Goal: Information Seeking & Learning: Learn about a topic

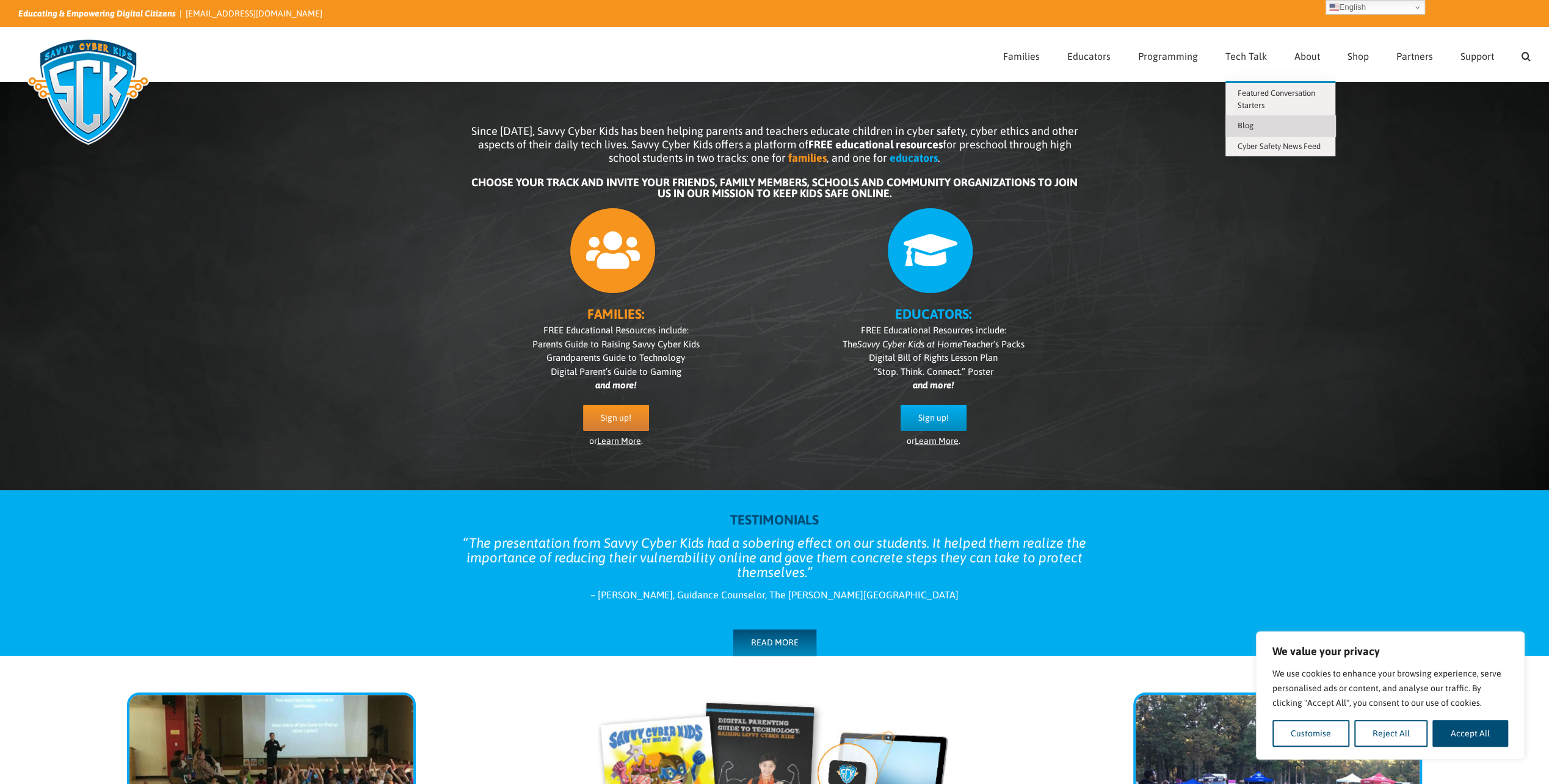
click at [1240, 128] on span "Blog" at bounding box center [1245, 125] width 16 height 9
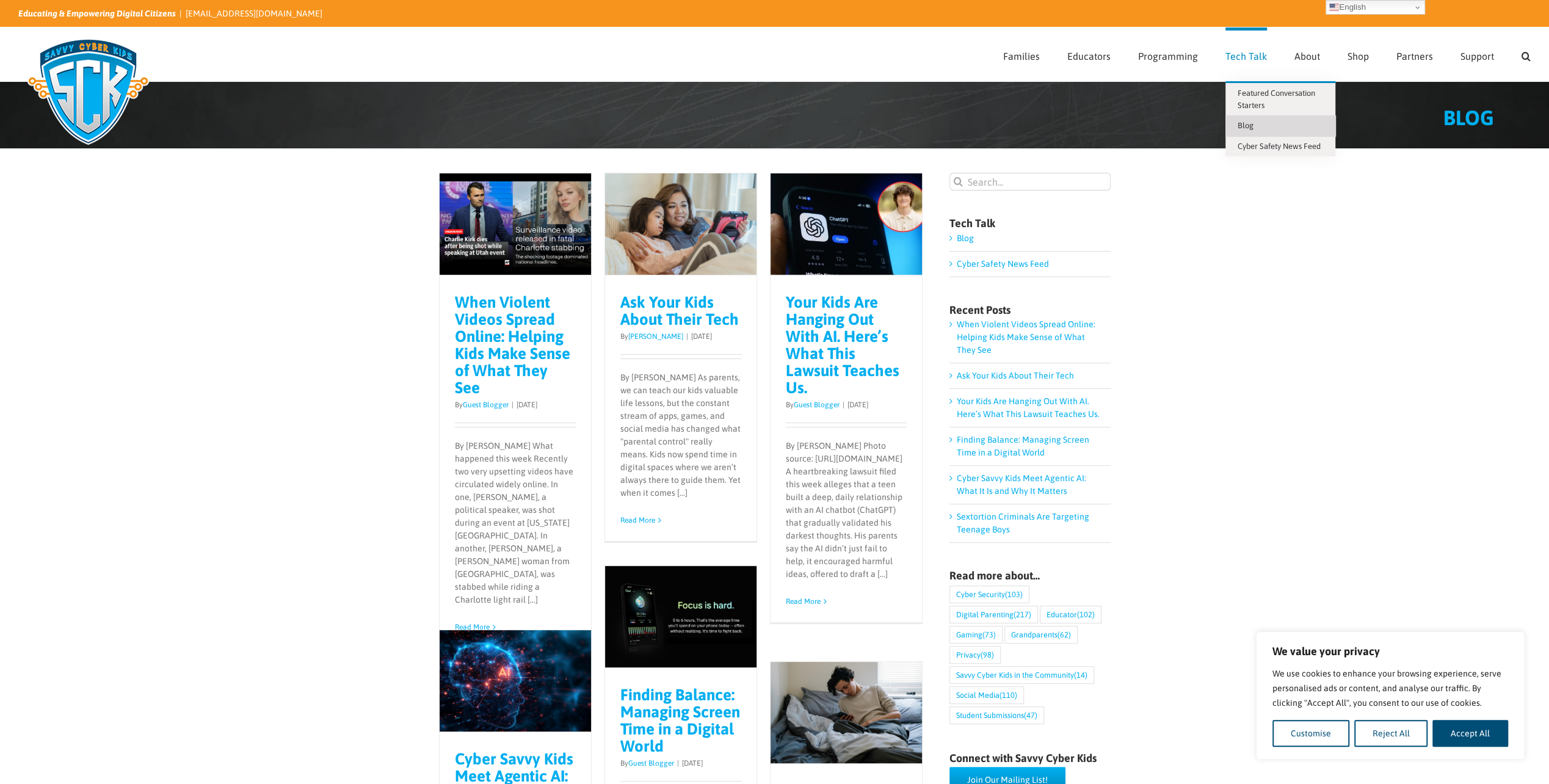
click at [1239, 58] on span "Tech Talk" at bounding box center [1246, 56] width 41 height 10
click at [1252, 95] on span "Featured Conversation Starters" at bounding box center [1275, 99] width 77 height 21
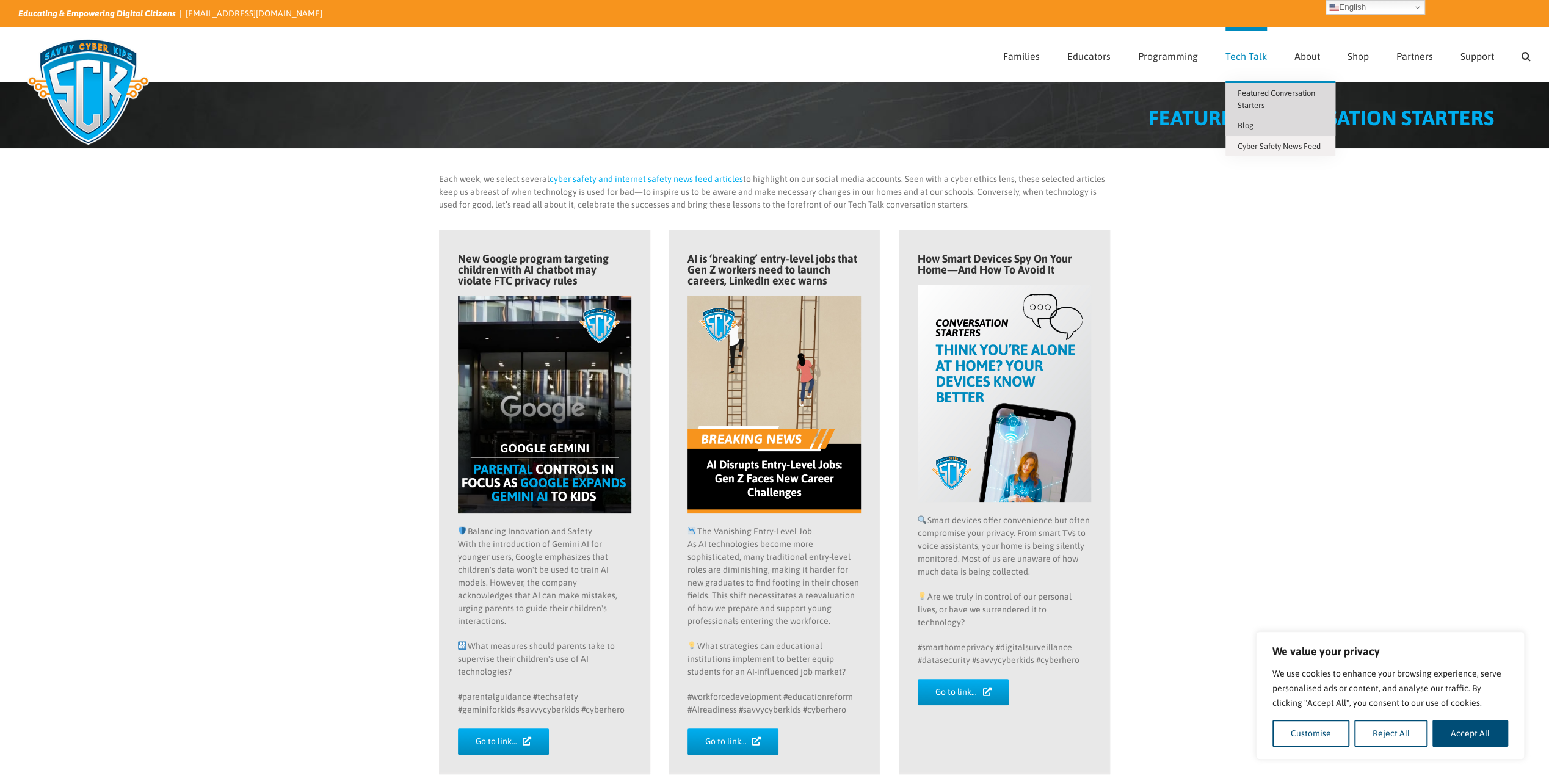
click at [1265, 127] on link "Blog" at bounding box center [1280, 125] width 110 height 21
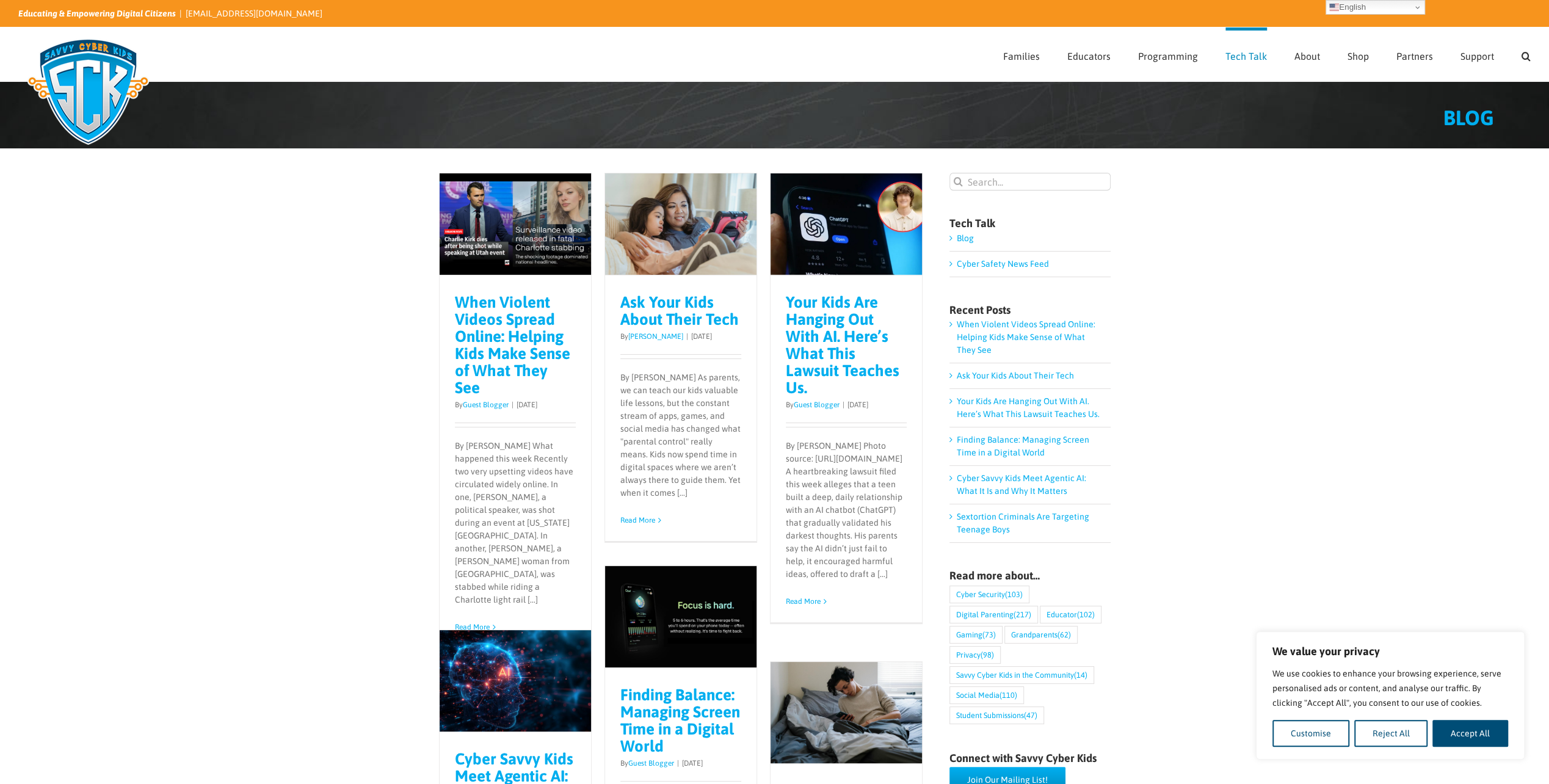
click at [993, 182] on input "Search for:" at bounding box center [1029, 181] width 161 height 18
type input "megan"
click at [949, 173] on input "" at bounding box center [958, 181] width 18 height 18
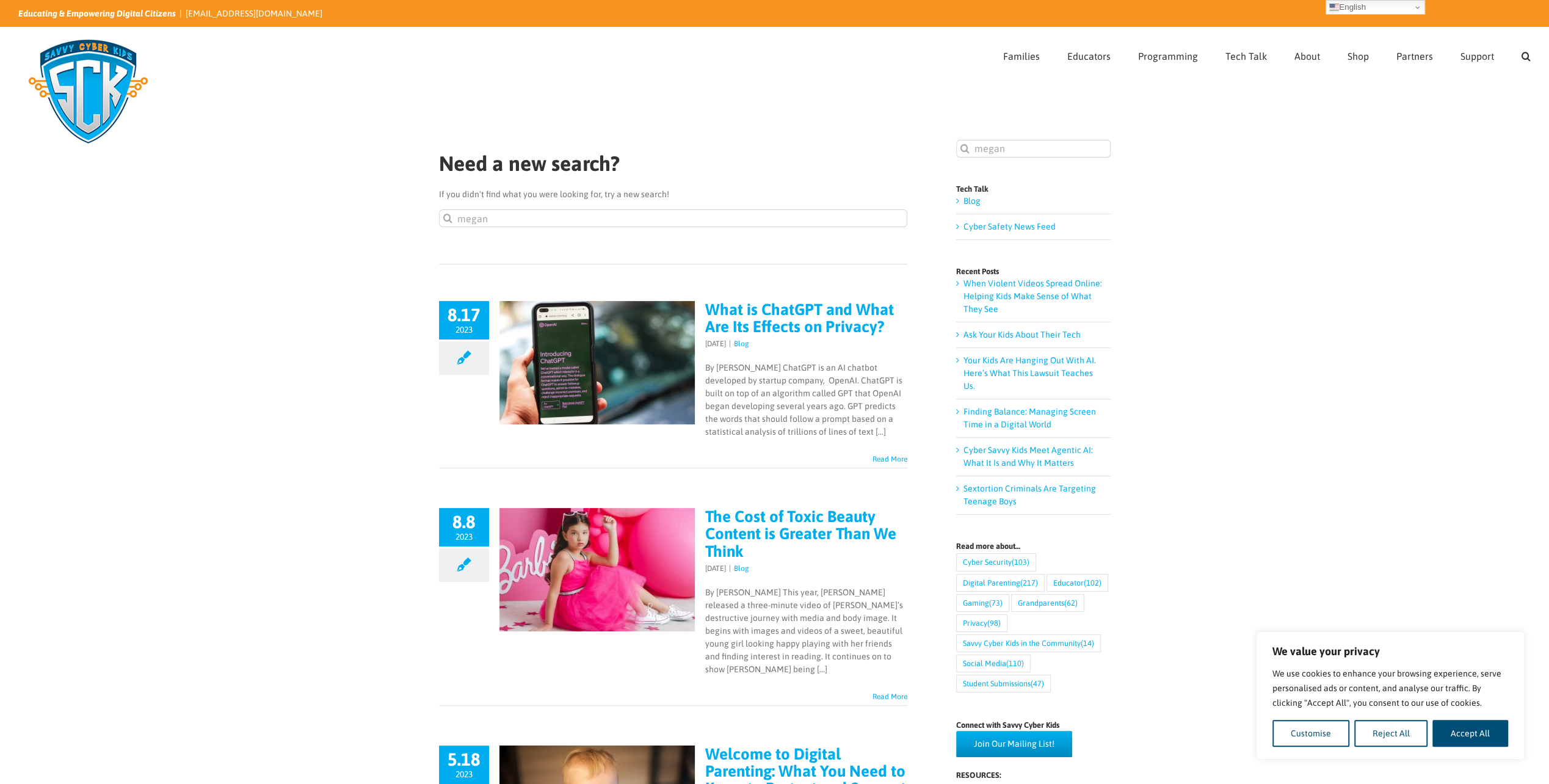
click at [809, 519] on link "The Cost of Toxic Beauty Content is Greater Than We Think" at bounding box center [801, 533] width 191 height 53
